Goal: Task Accomplishment & Management: Manage account settings

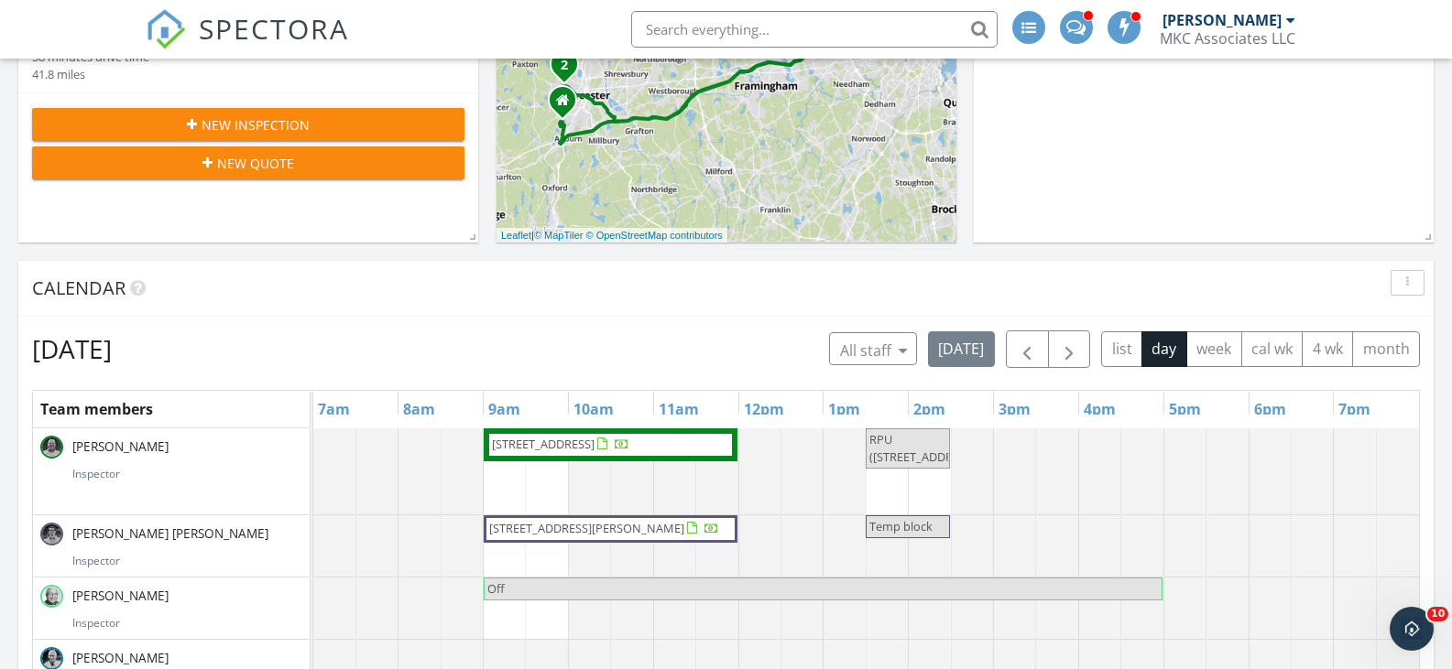
scroll to position [458, 0]
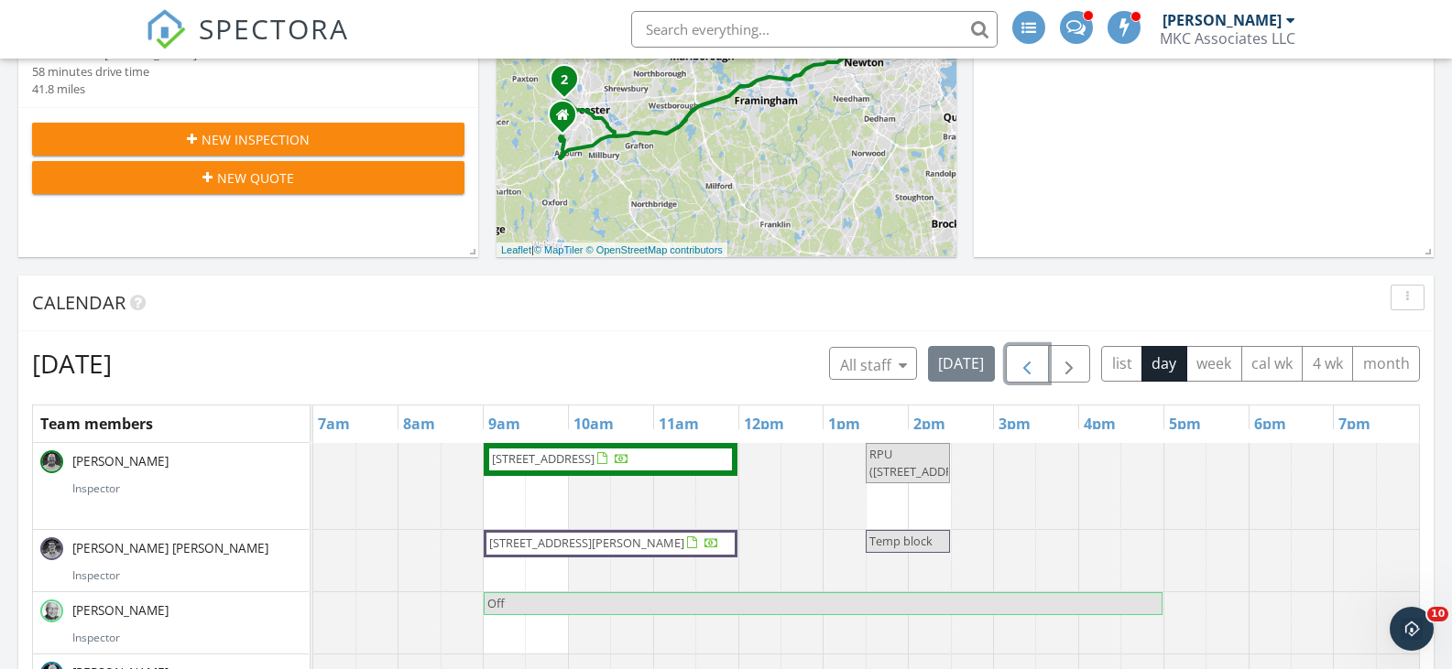
click at [1029, 368] on span "button" at bounding box center [1027, 365] width 22 height 22
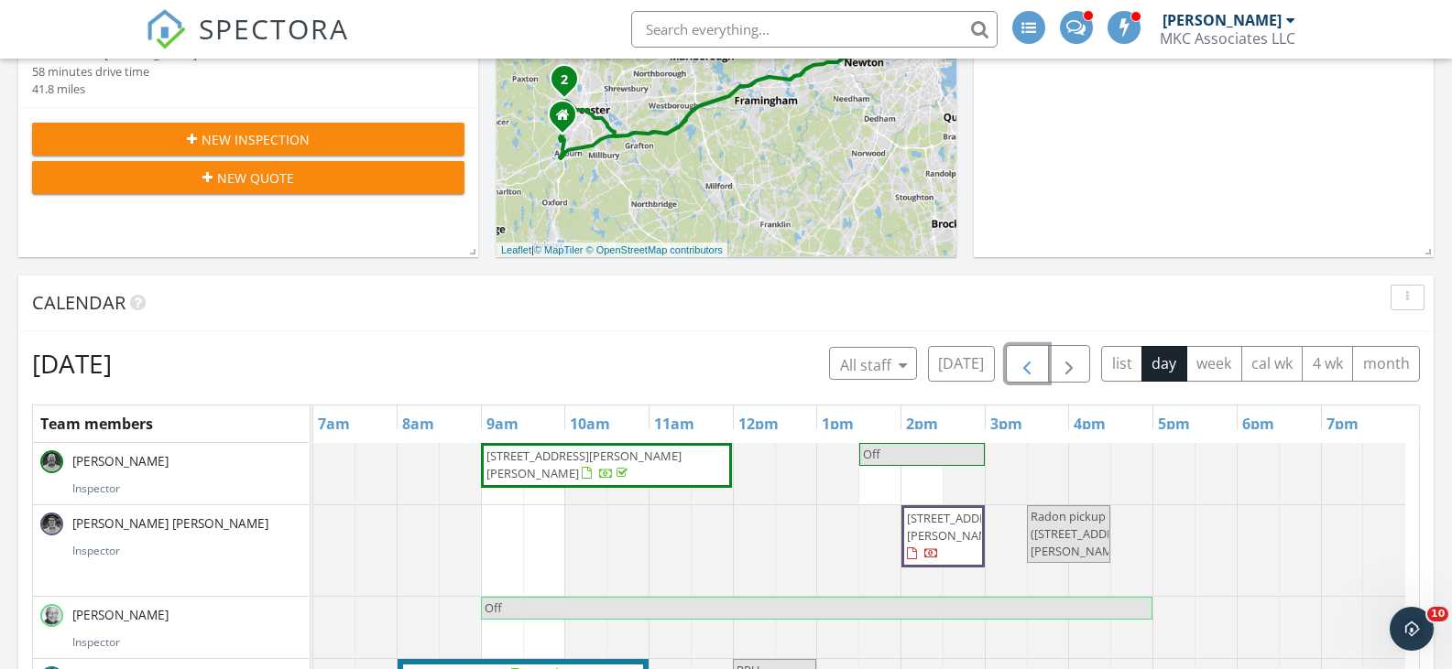
click at [1029, 368] on span "button" at bounding box center [1027, 365] width 22 height 22
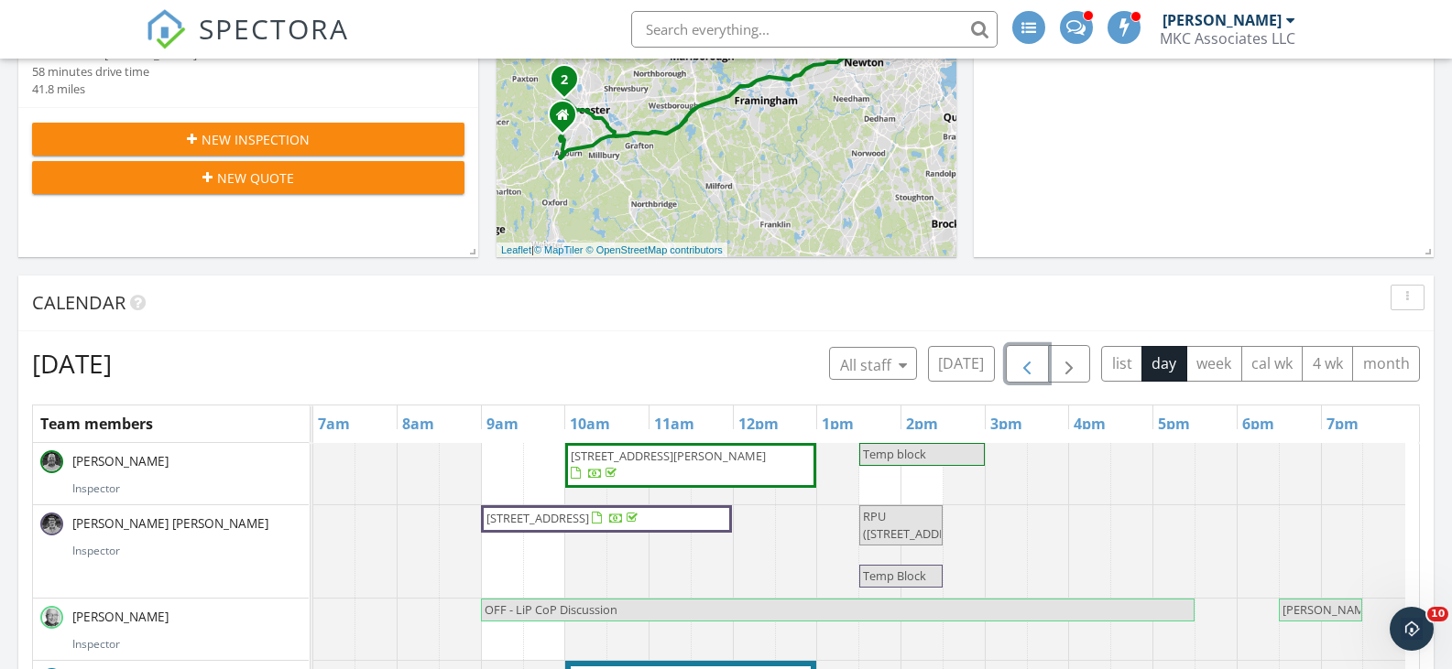
click at [1029, 368] on span "button" at bounding box center [1027, 365] width 22 height 22
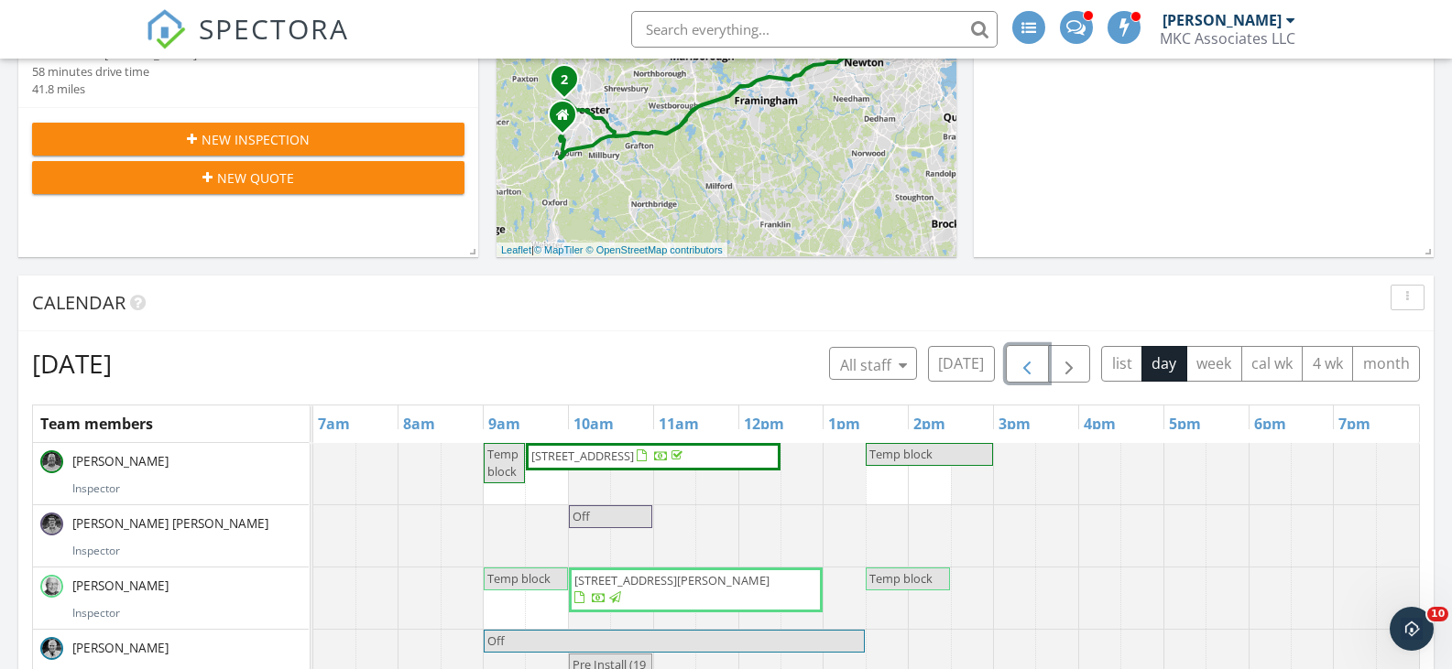
click at [1029, 368] on span "button" at bounding box center [1027, 365] width 22 height 22
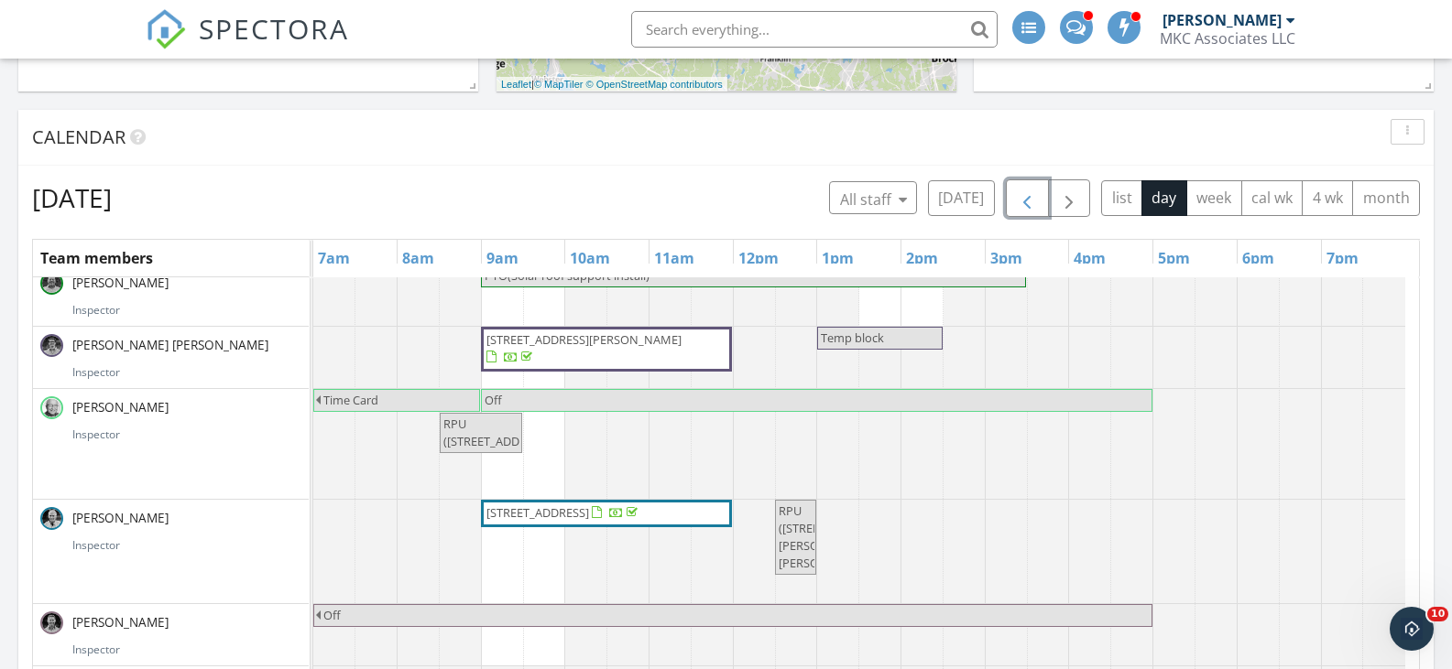
scroll to position [641, 0]
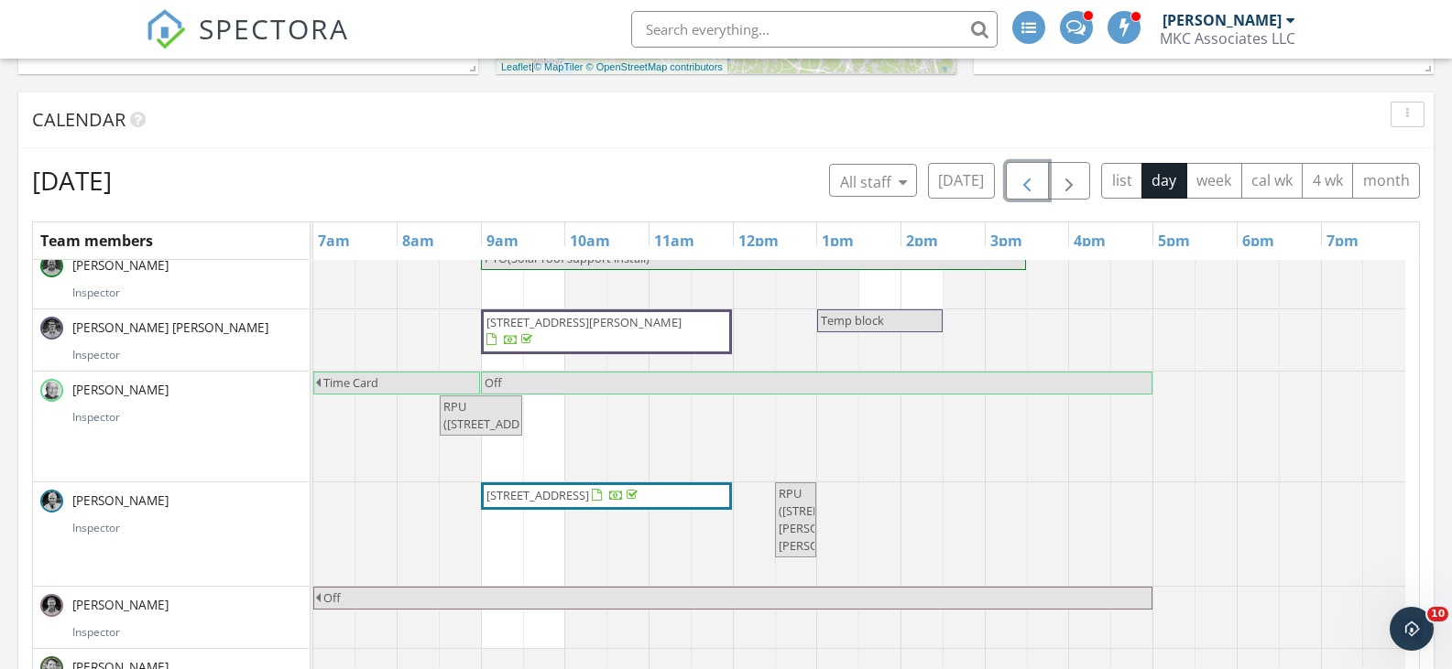
click at [600, 265] on span "PTO(Solar roof support install)" at bounding box center [566, 258] width 165 height 16
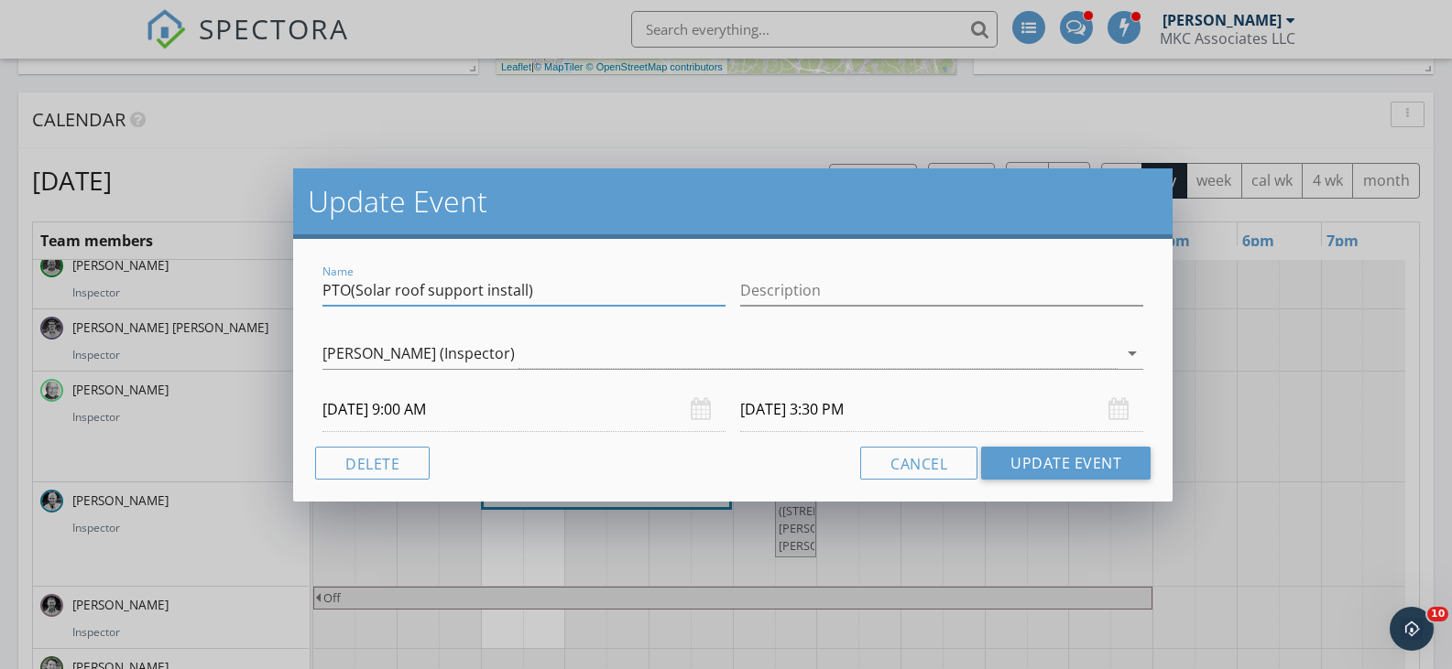
click at [352, 293] on input "PTO(Solar roof support install)" at bounding box center [523, 291] width 403 height 30
type input "Off Solar roof support install)"
click at [1074, 449] on button "Update Event" at bounding box center [1065, 463] width 169 height 33
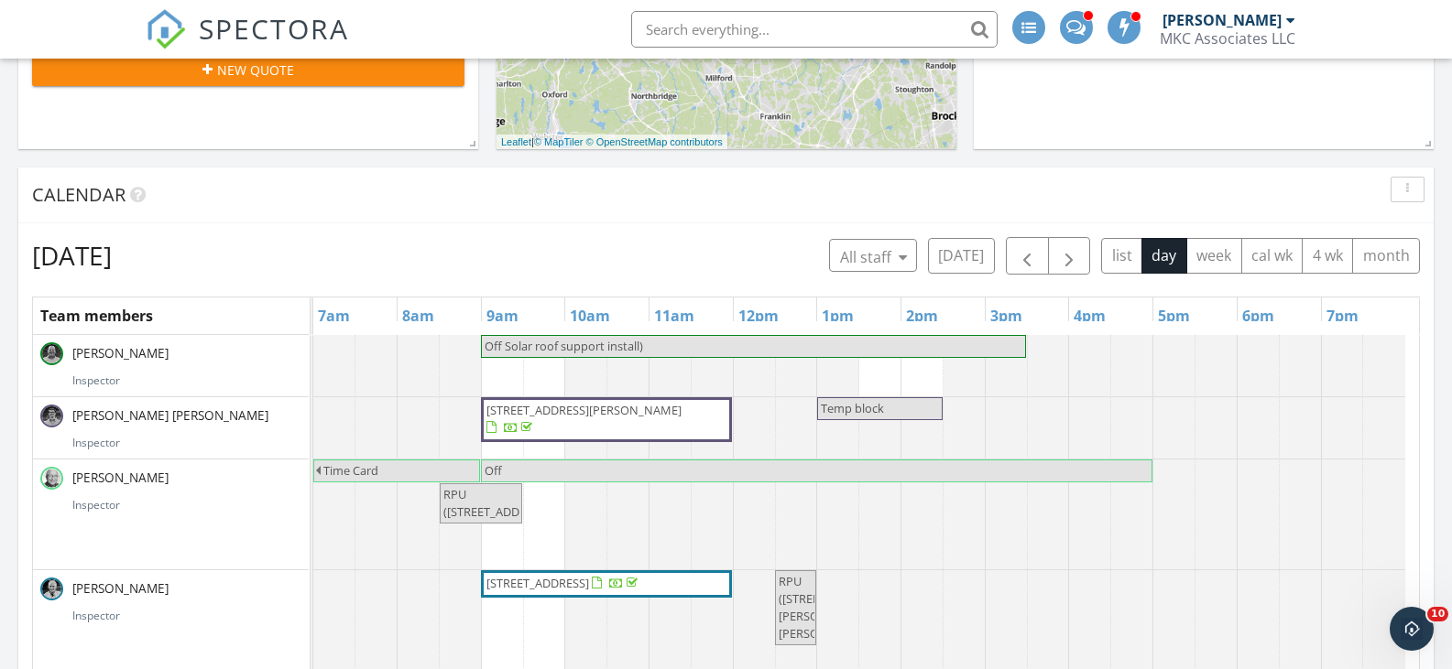
scroll to position [458, 0]
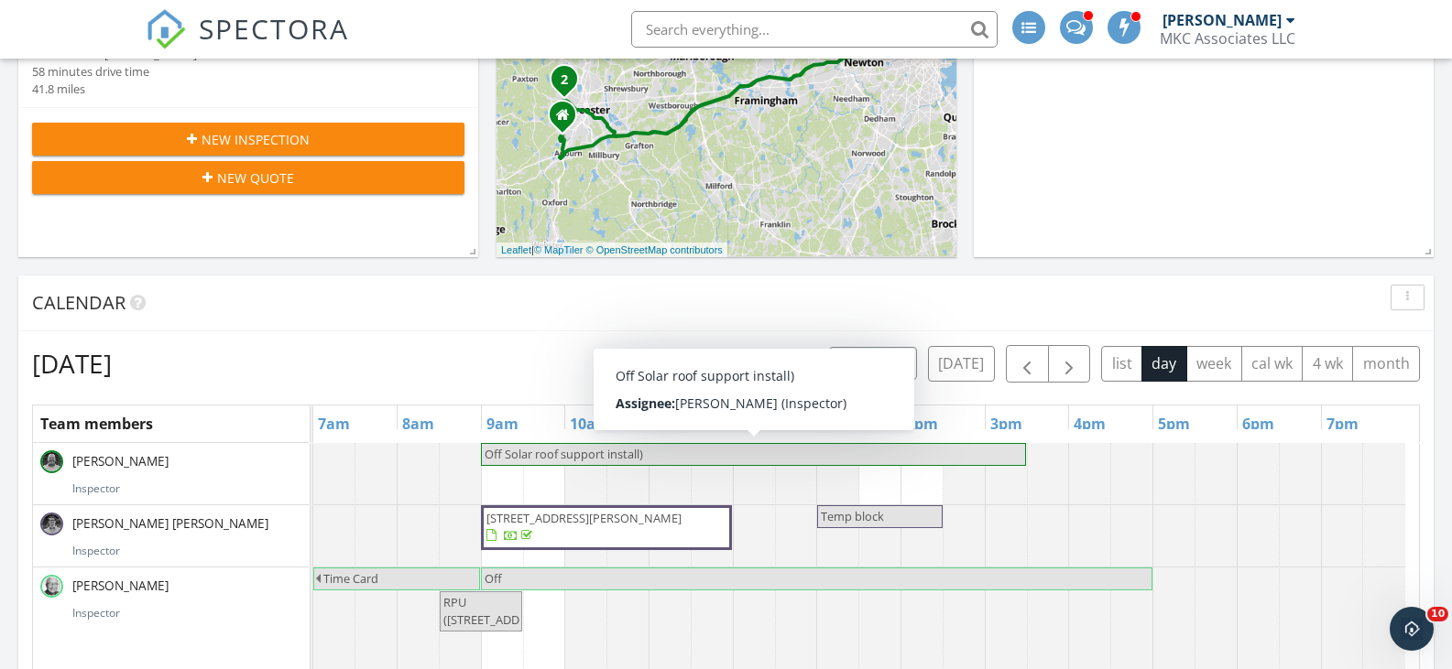
click at [578, 453] on span "Off Solar roof support install)" at bounding box center [563, 454] width 158 height 16
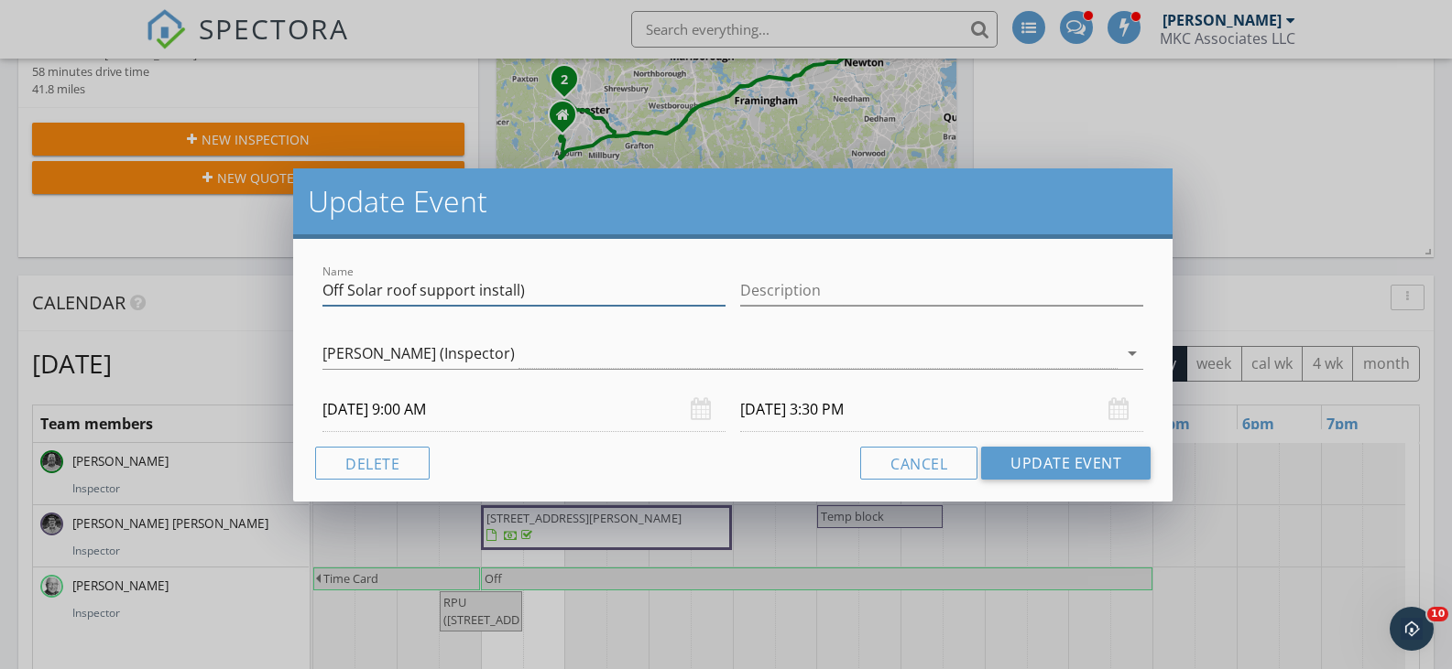
click at [348, 288] on input "Off Solar roof support install)" at bounding box center [523, 291] width 403 height 30
type input "PTO(Solar roof support install)"
click at [1018, 463] on button "Update Event" at bounding box center [1065, 463] width 169 height 33
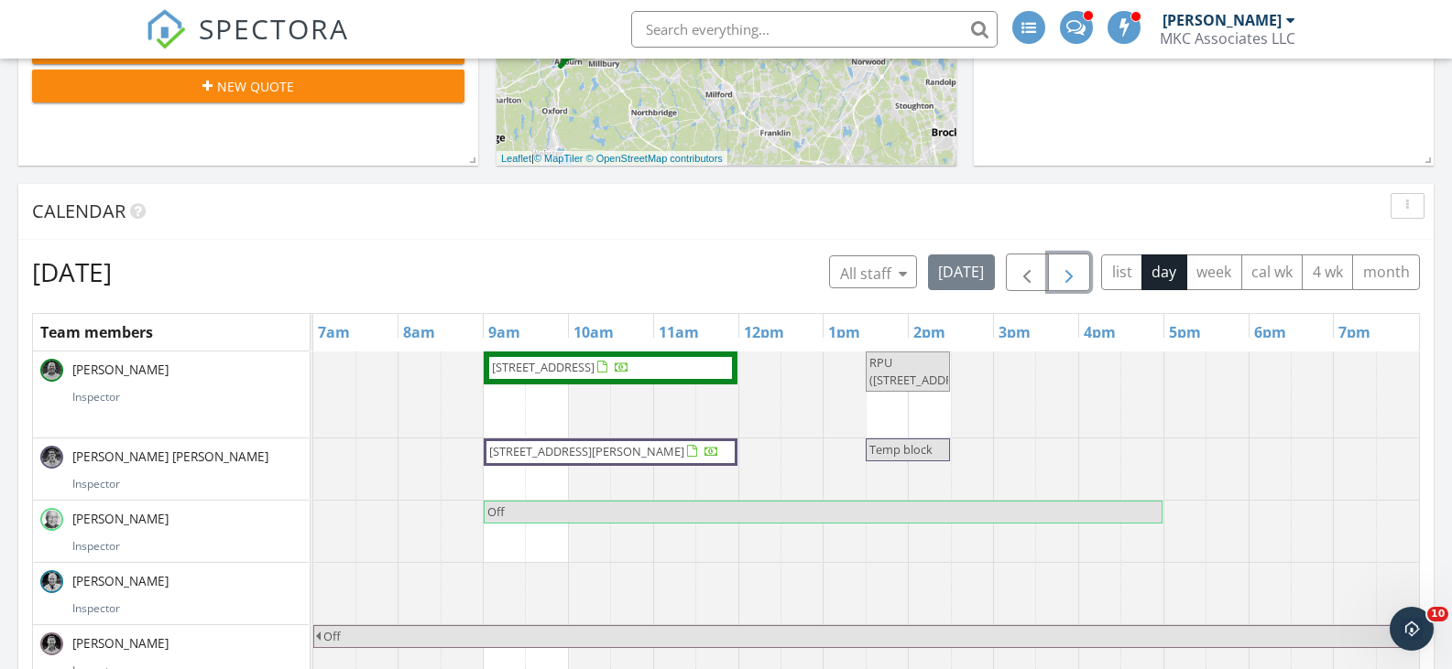
click at [1072, 275] on span "button" at bounding box center [1069, 273] width 22 height 22
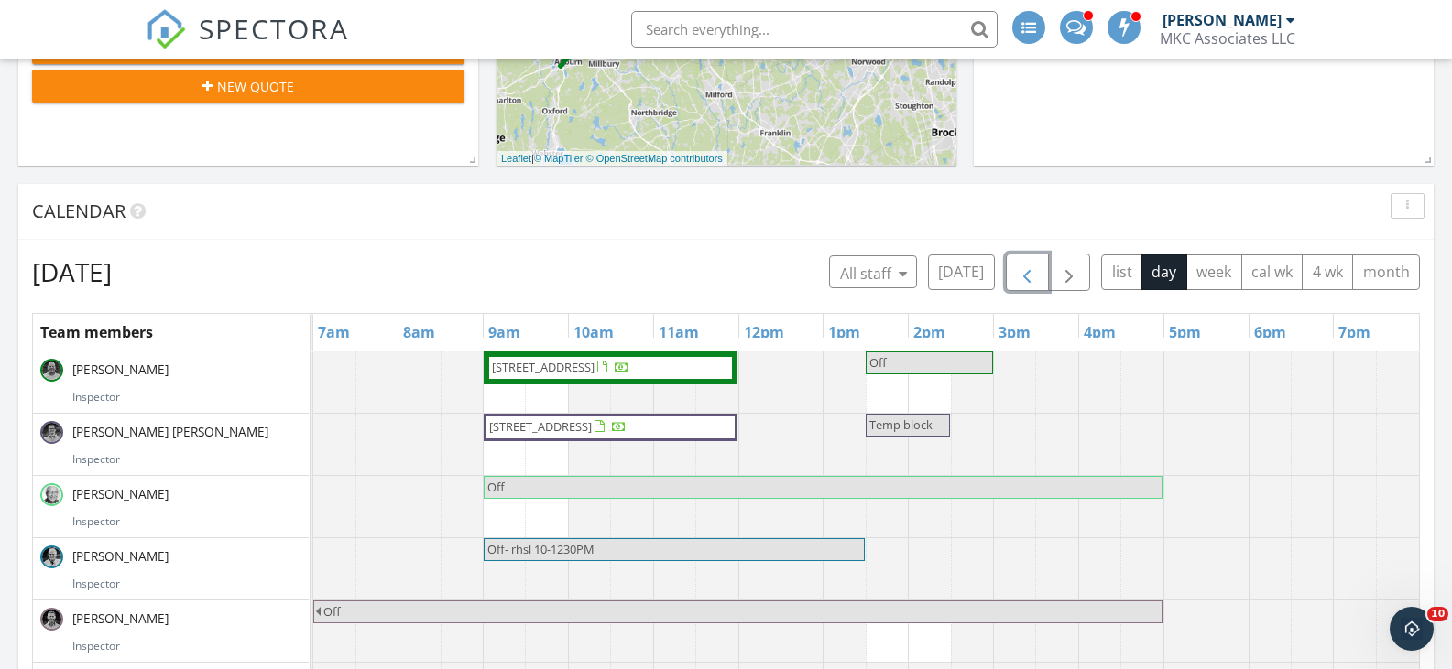
click at [1032, 270] on span "button" at bounding box center [1027, 273] width 22 height 22
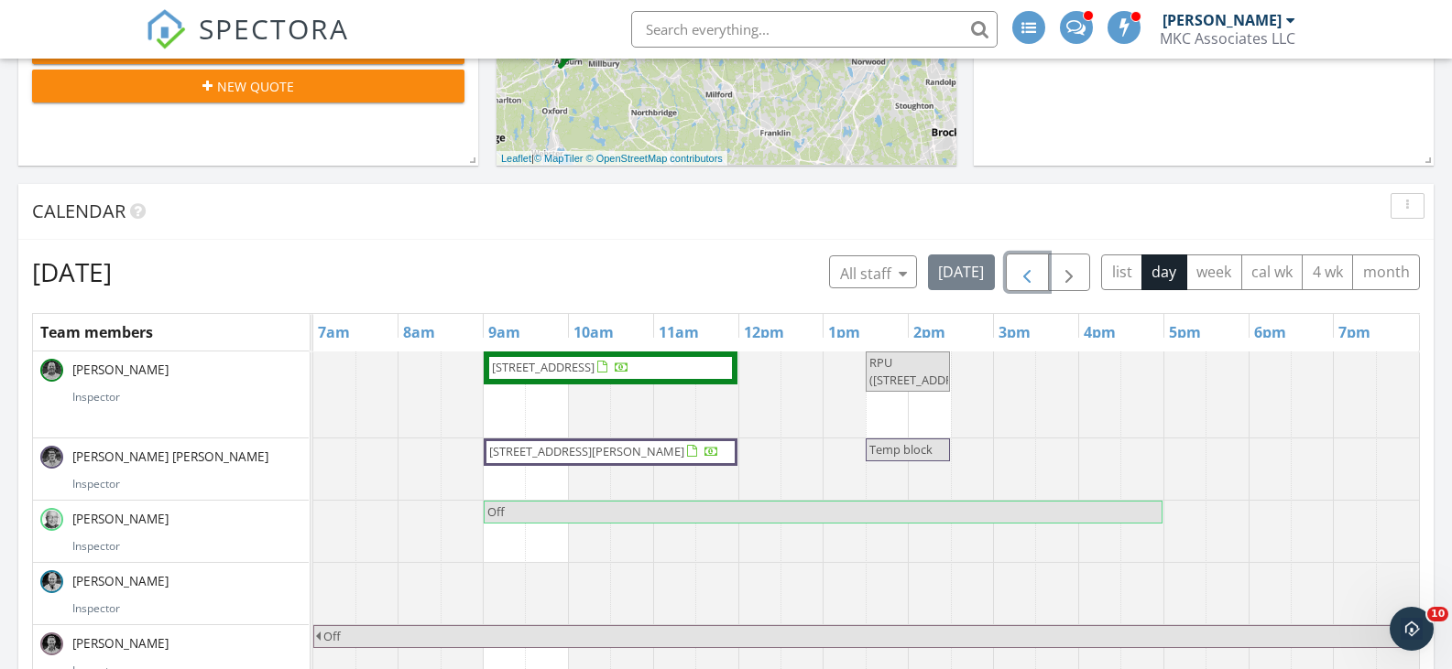
click at [1032, 270] on span "button" at bounding box center [1027, 273] width 22 height 22
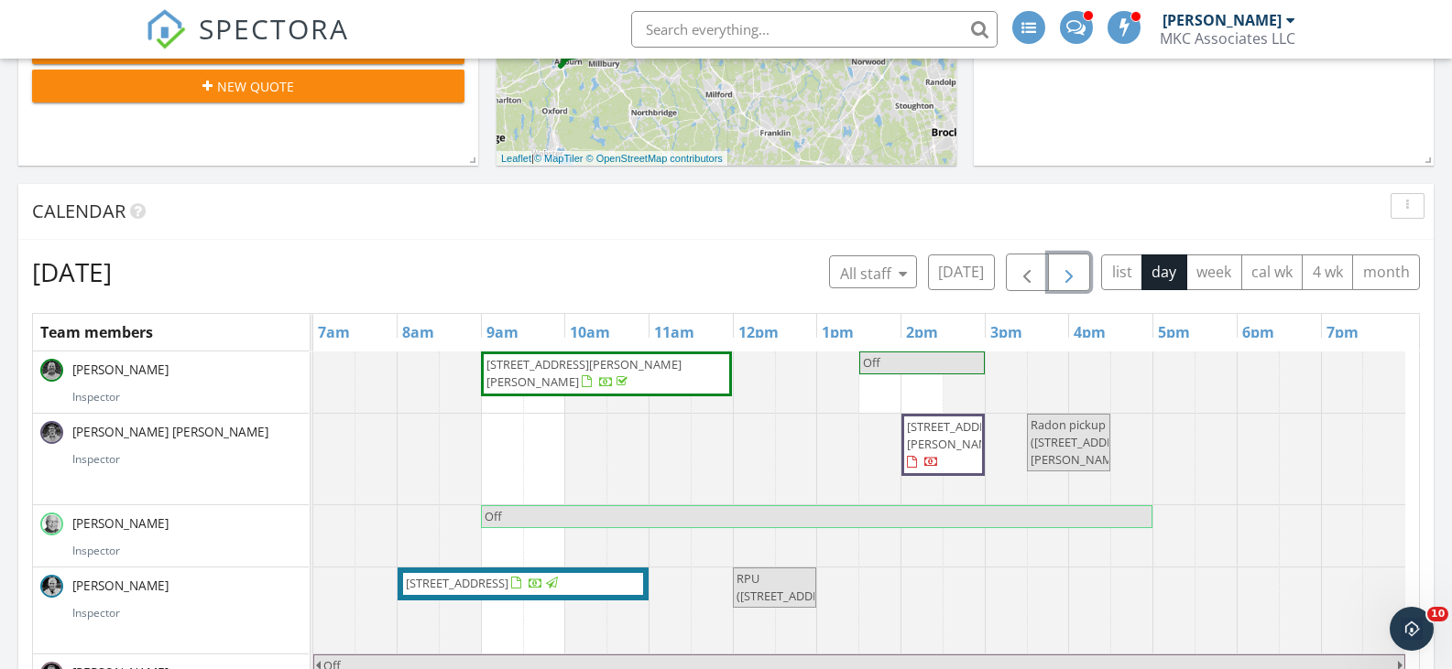
click at [1068, 271] on span "button" at bounding box center [1069, 273] width 22 height 22
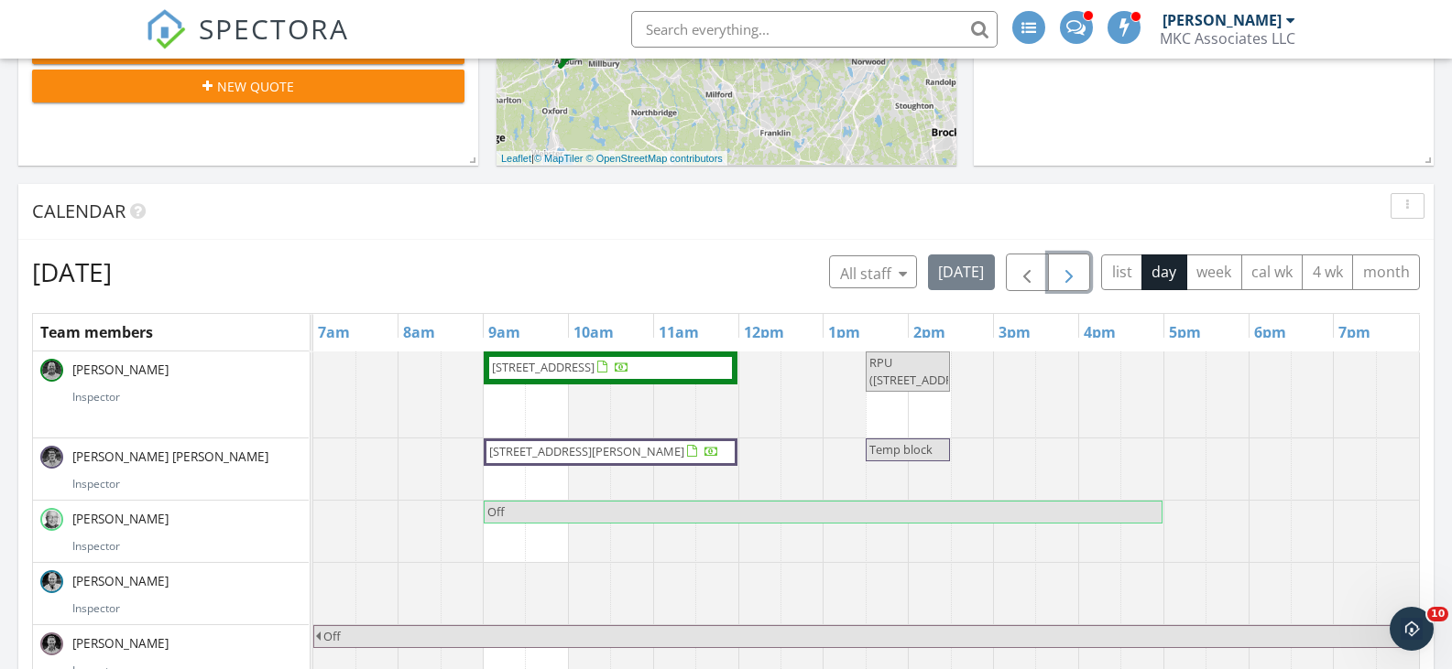
click at [1071, 271] on span "button" at bounding box center [1069, 273] width 22 height 22
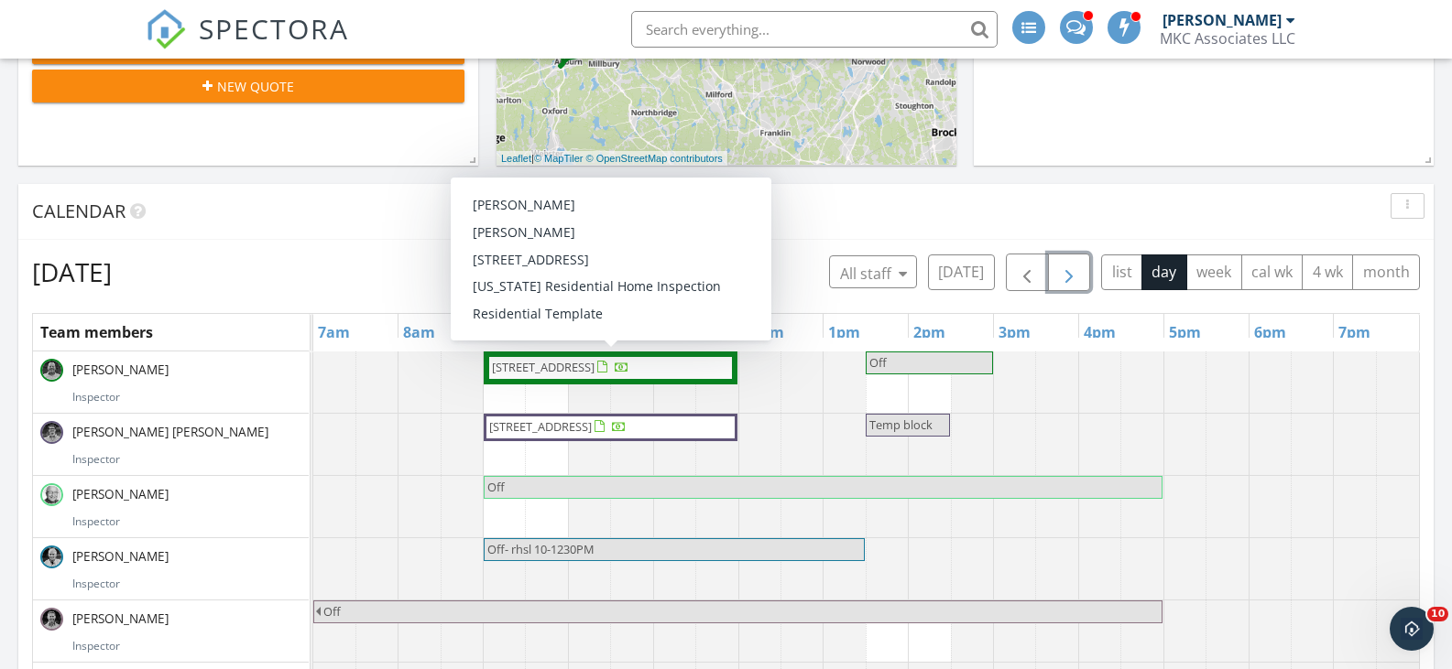
click at [594, 369] on span "9-11R Dexter St , Boston 02127" at bounding box center [543, 367] width 103 height 16
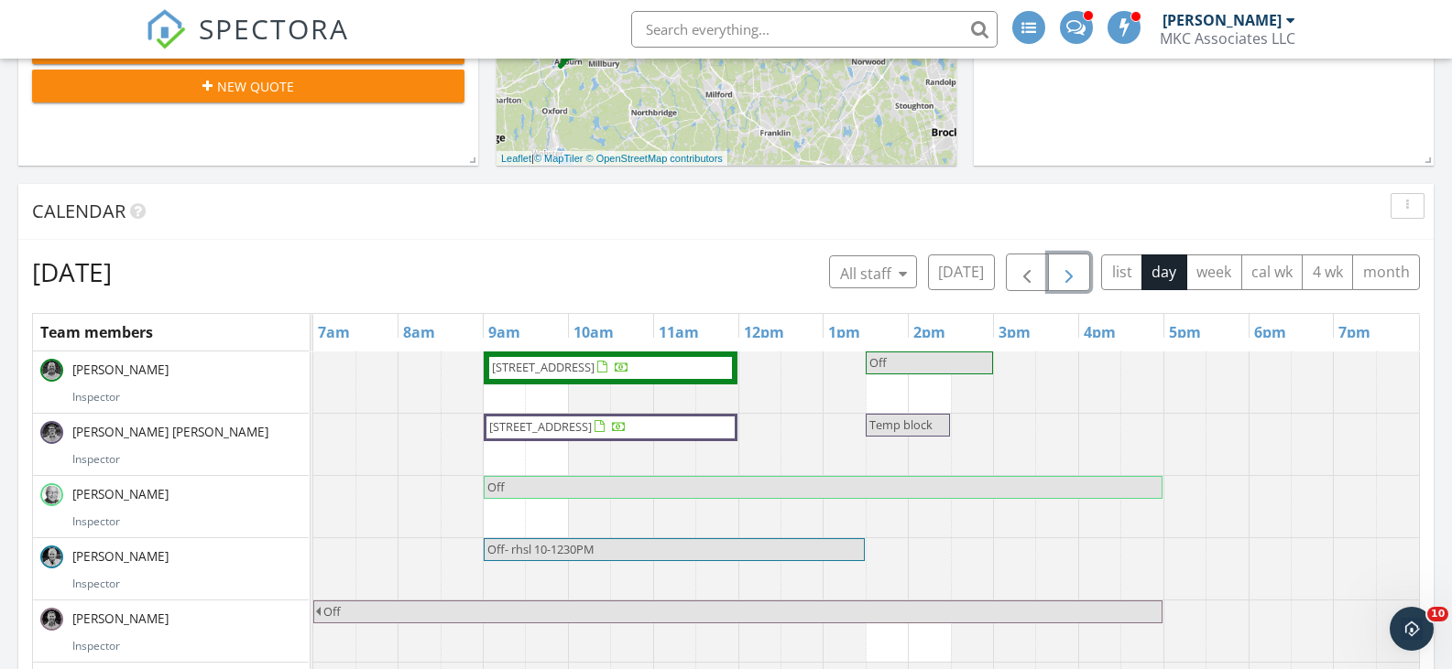
scroll to position [609, 0]
